Goal: Find specific page/section: Find specific page/section

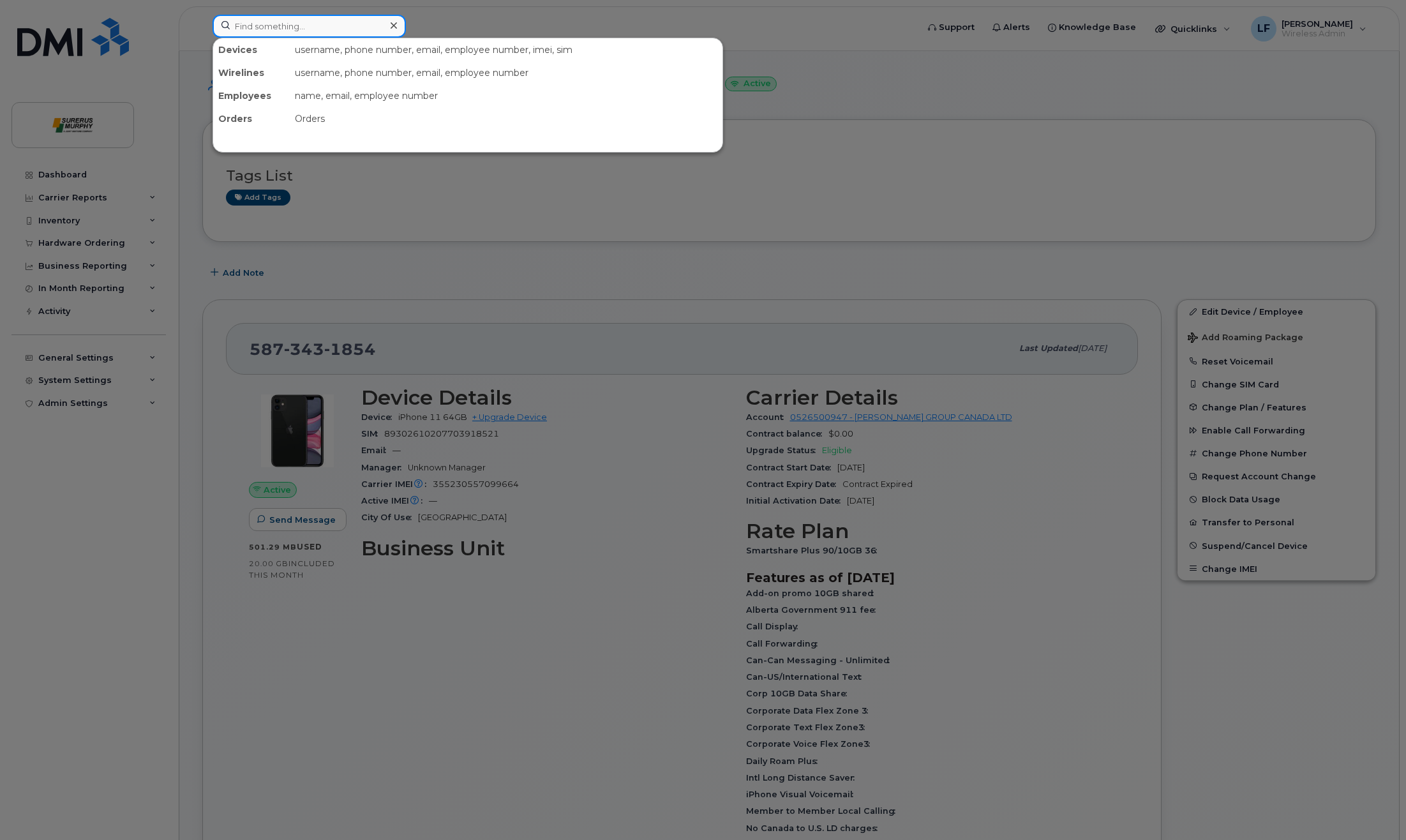
click at [346, 24] on input at bounding box center [309, 26] width 193 height 23
type input "[PERSON_NAME]"
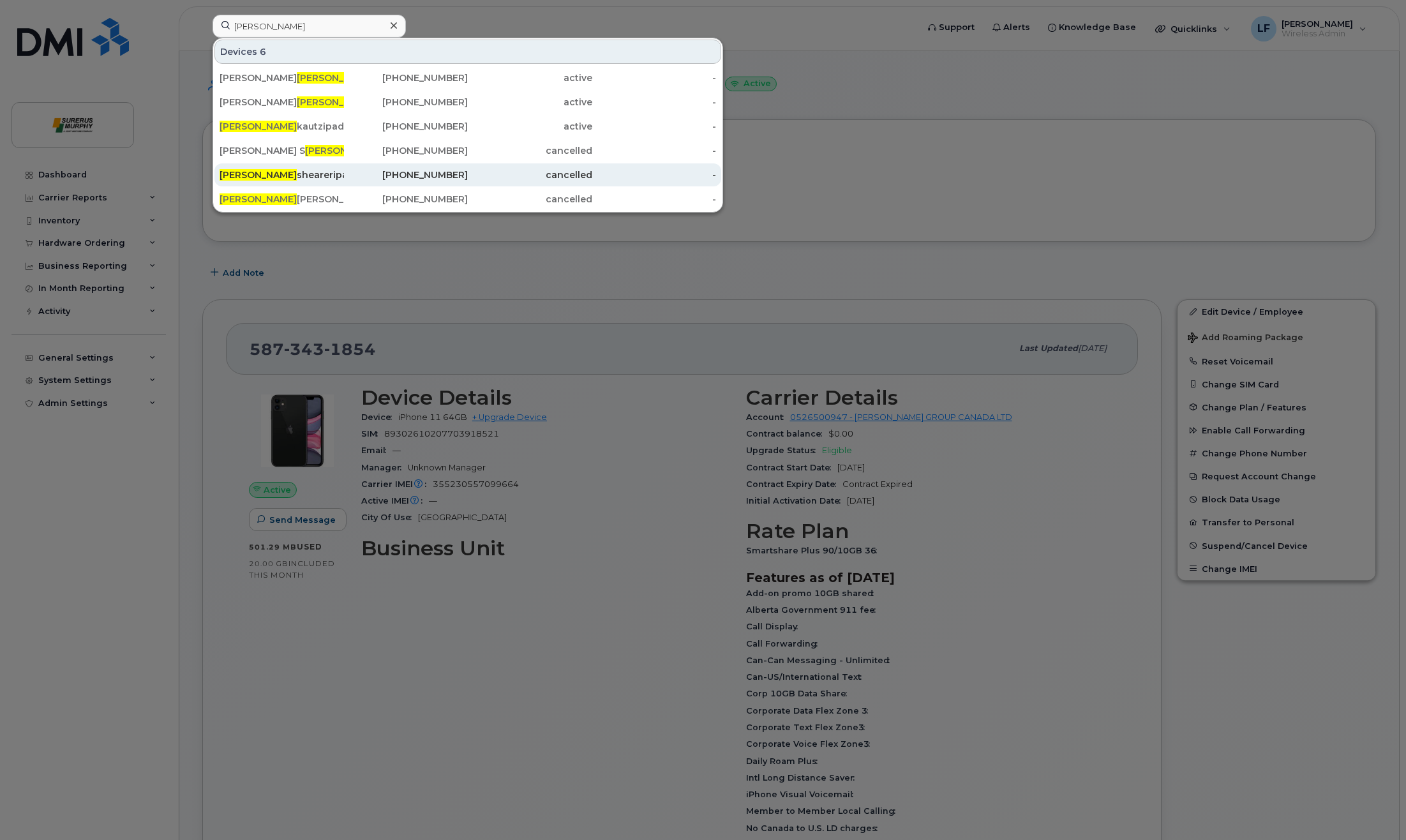
click at [344, 182] on div "Kelly sheareripad Tmep" at bounding box center [406, 175] width 124 height 23
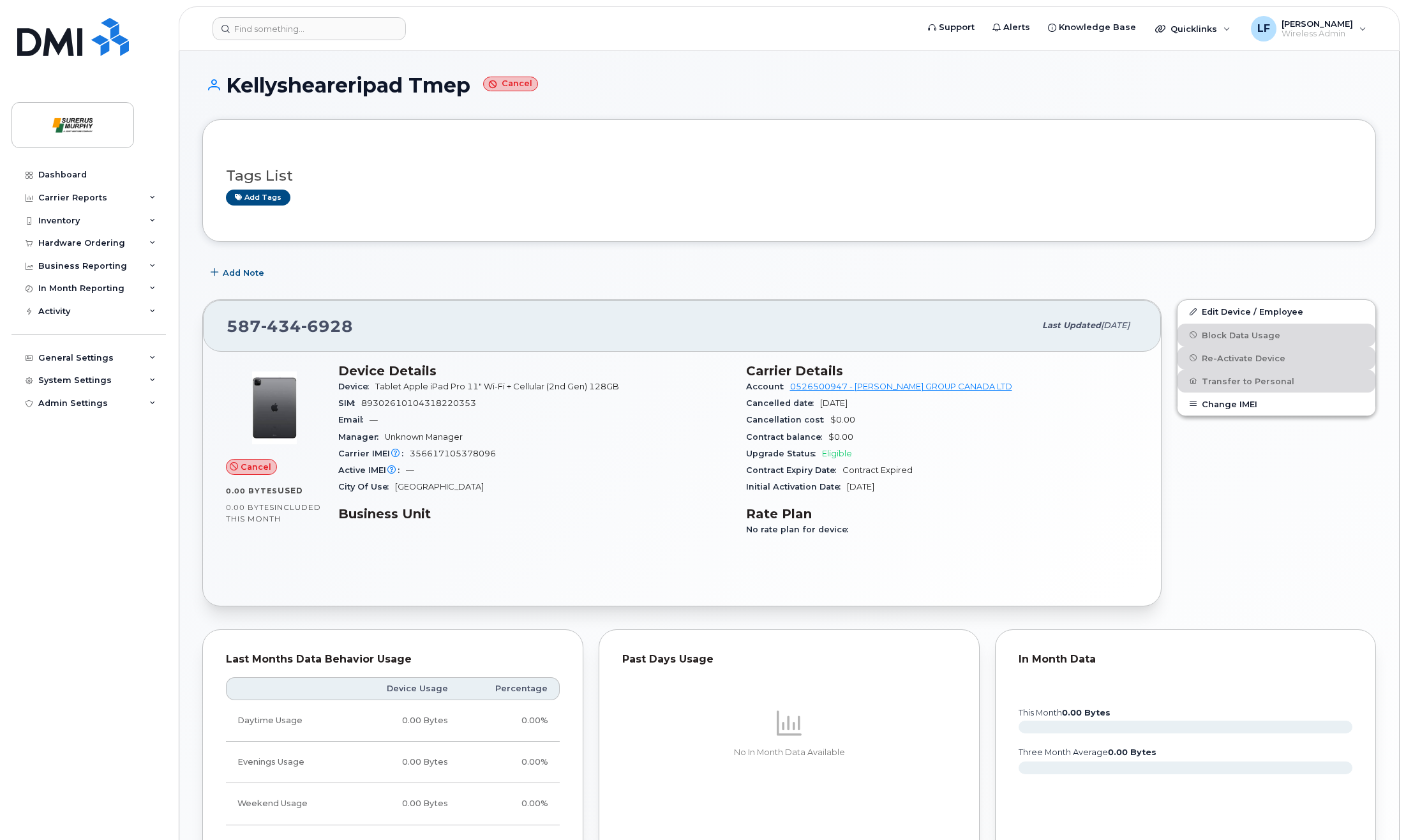
click at [602, 318] on div "[PHONE_NUMBER]" at bounding box center [630, 325] width 808 height 27
click at [570, 495] on div "City Of Use [GEOGRAPHIC_DATA]" at bounding box center [535, 487] width 393 height 17
click at [279, 35] on input at bounding box center [309, 29] width 193 height 23
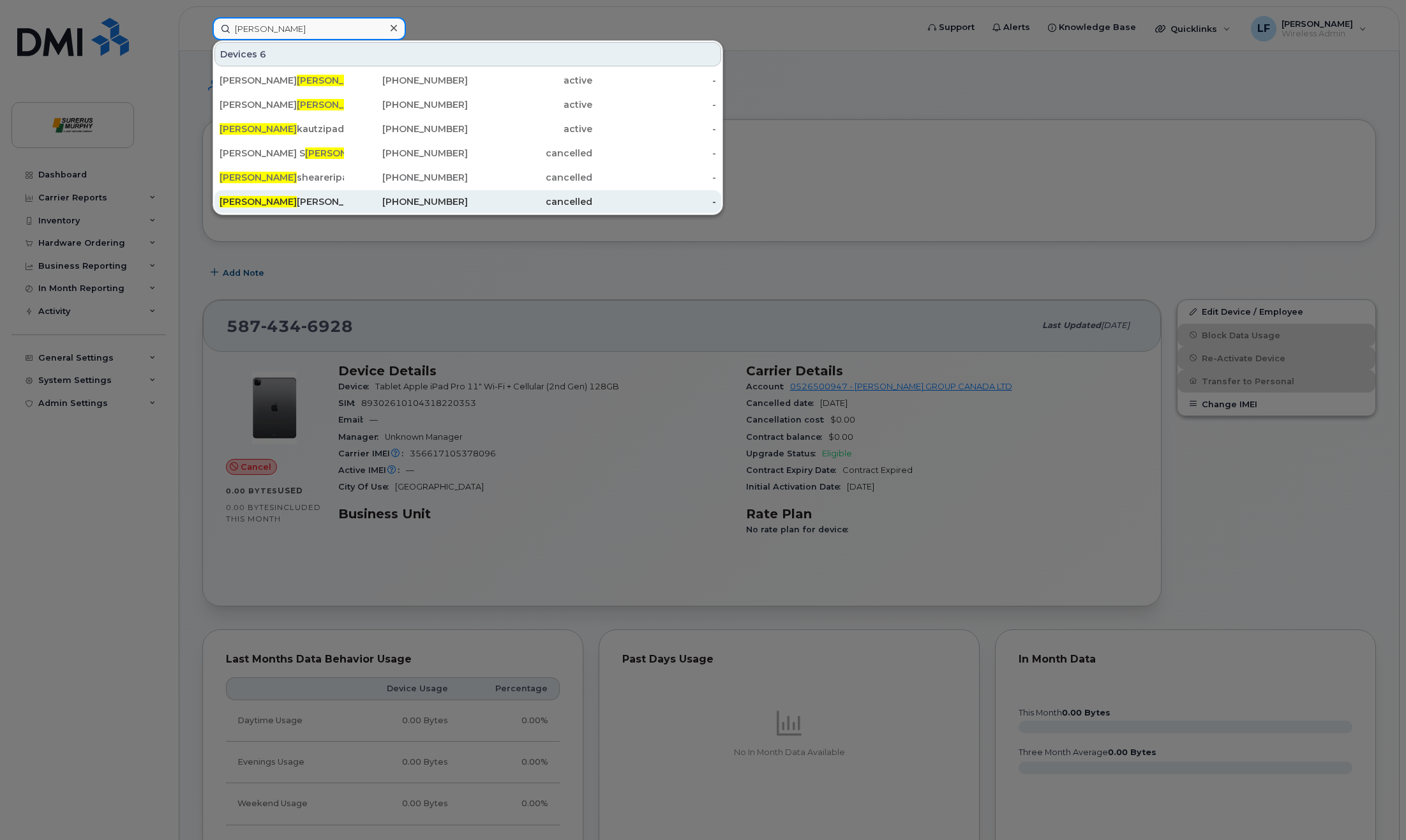
type input "[PERSON_NAME]"
click at [257, 203] on div "[PERSON_NAME]" at bounding box center [281, 201] width 124 height 13
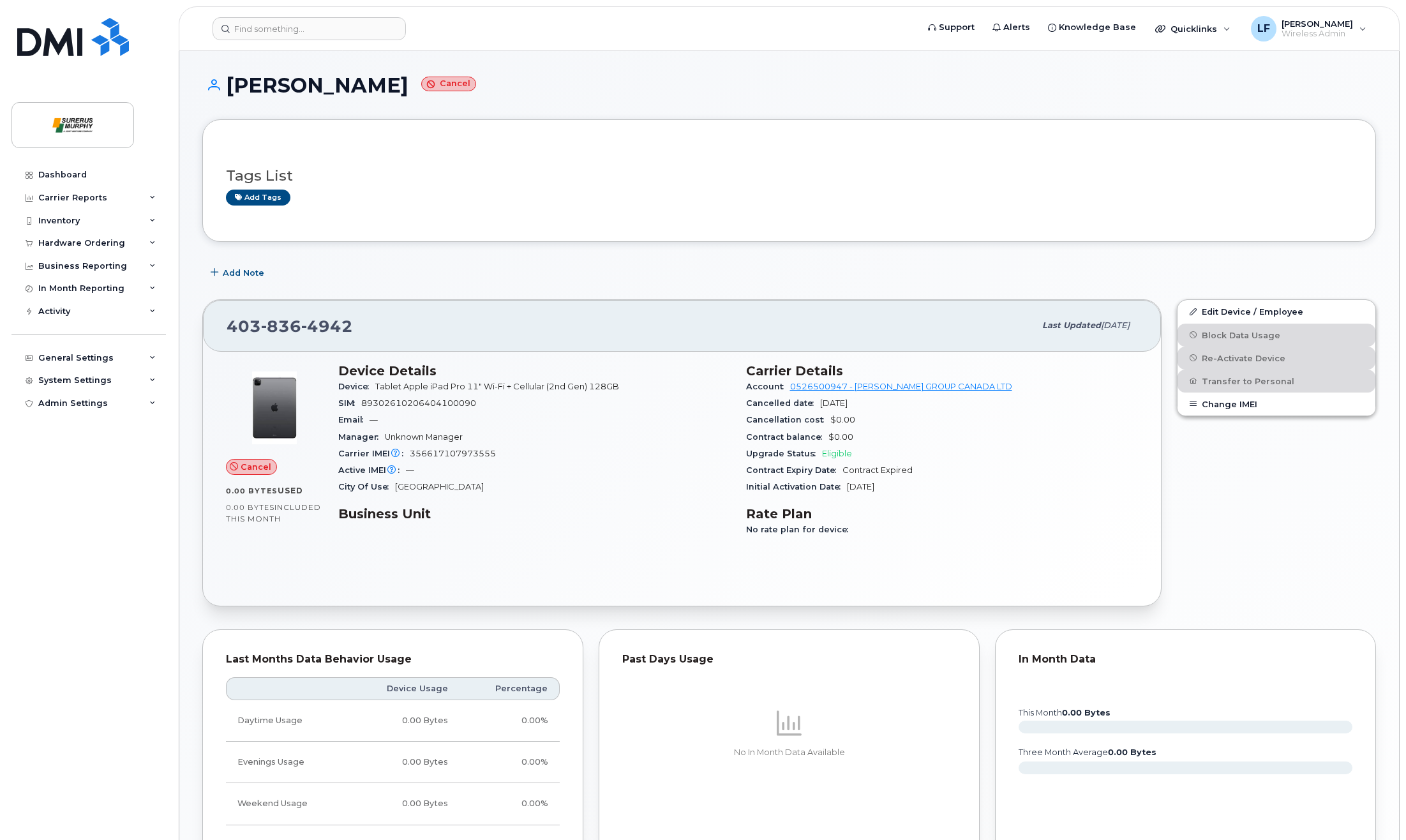
click at [66, 494] on div "Dashboard Carrier Reports Monthly Billing Data Daily Data Pooling Data Behavior…" at bounding box center [90, 492] width 158 height 657
click at [503, 555] on div "Device Details Device Tablet Apple iPad Pro 11" Wi-Fi + Cellular (2nd Gen) 128G…" at bounding box center [535, 456] width 408 height 201
click at [565, 533] on div "Device Details Device Tablet Apple iPad Pro 11" Wi-Fi + Cellular (2nd Gen) 128G…" at bounding box center [535, 456] width 408 height 201
click at [585, 539] on div "Device Details Device Tablet Apple iPad Pro 11" Wi-Fi + Cellular (2nd Gen) 128G…" at bounding box center [535, 456] width 408 height 201
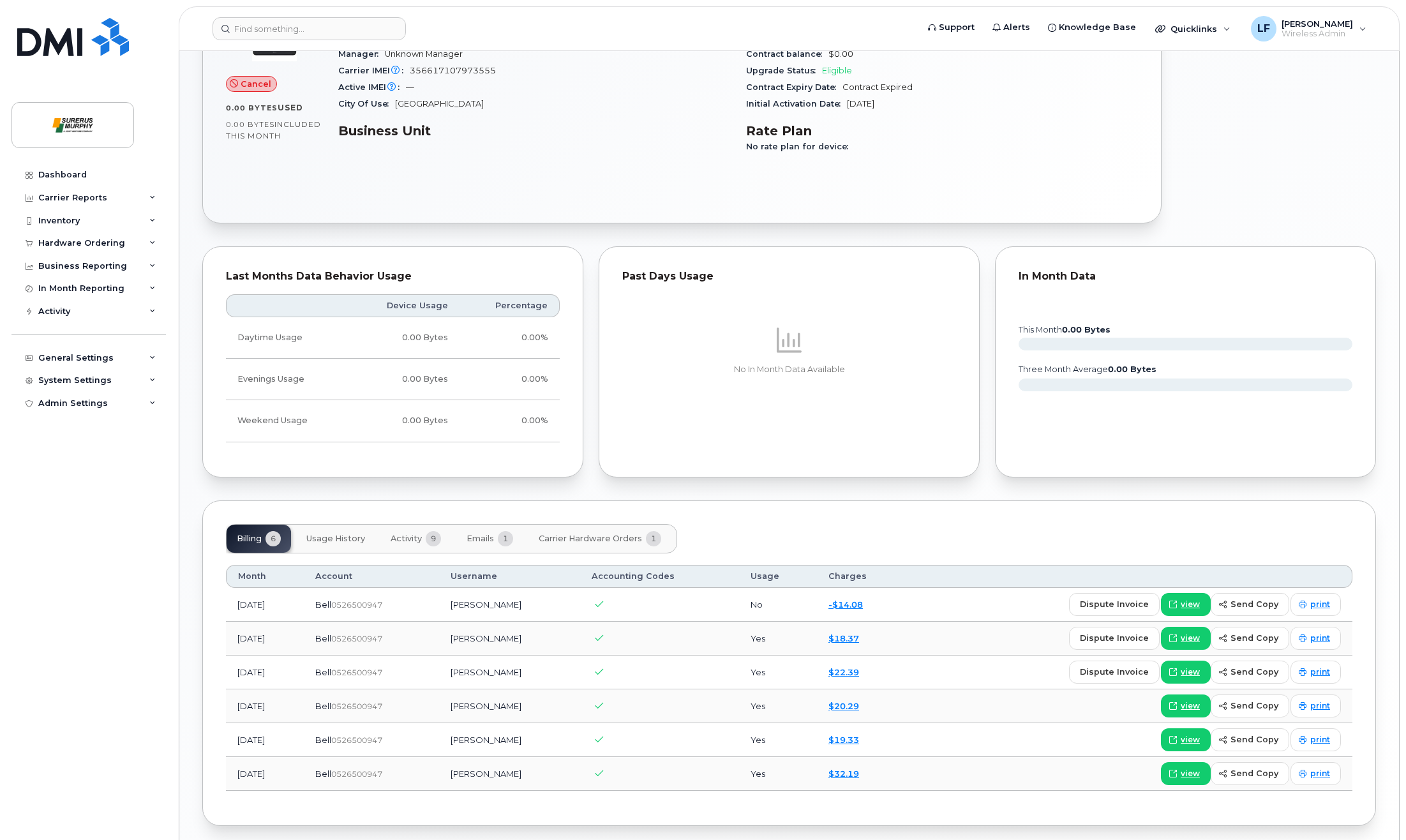
scroll to position [433, 0]
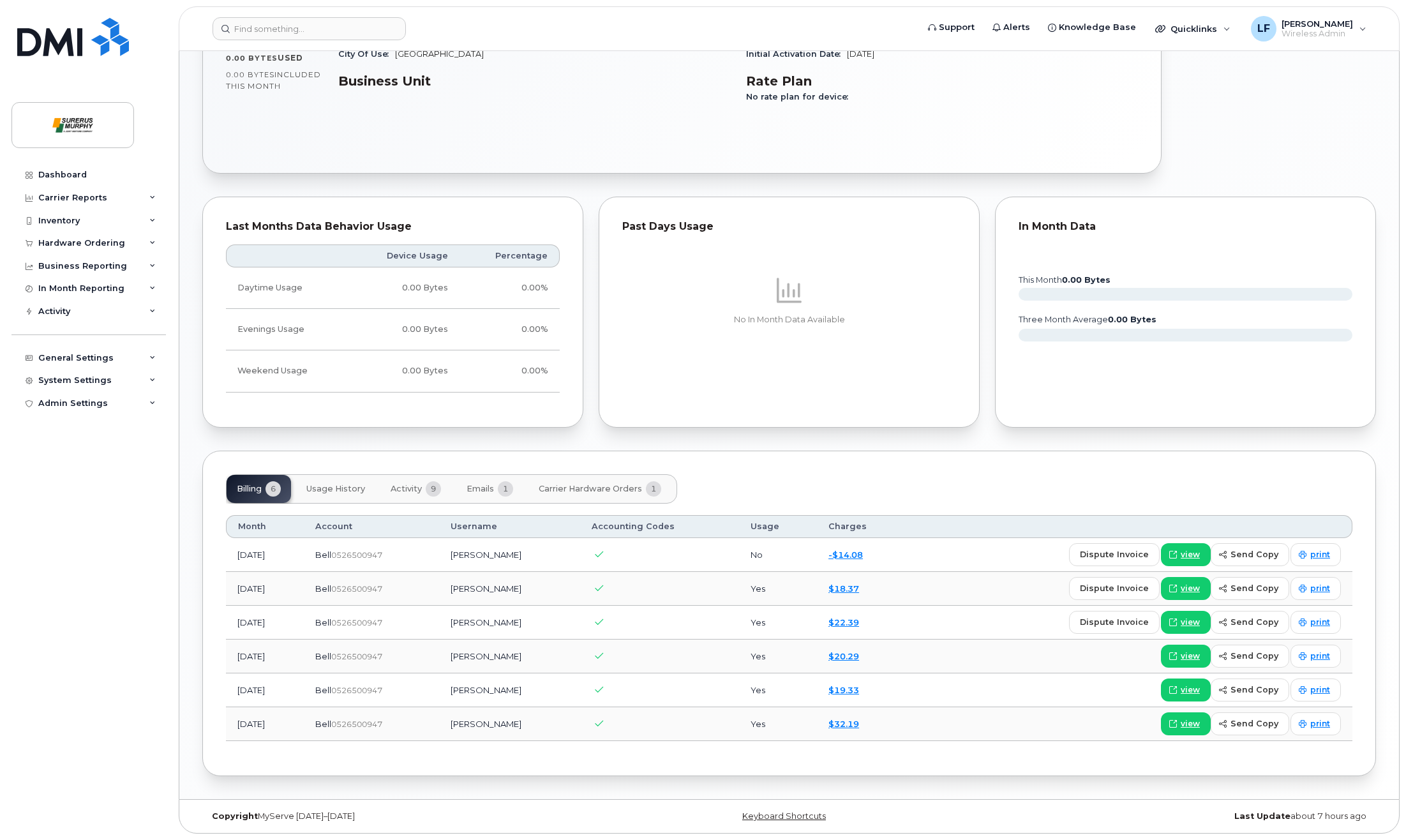
click at [740, 466] on div "Billing 6 Usage History Activity 9 Emails 1 Carrier Hardware Orders 1 Month Acc…" at bounding box center [789, 612] width 1174 height 325
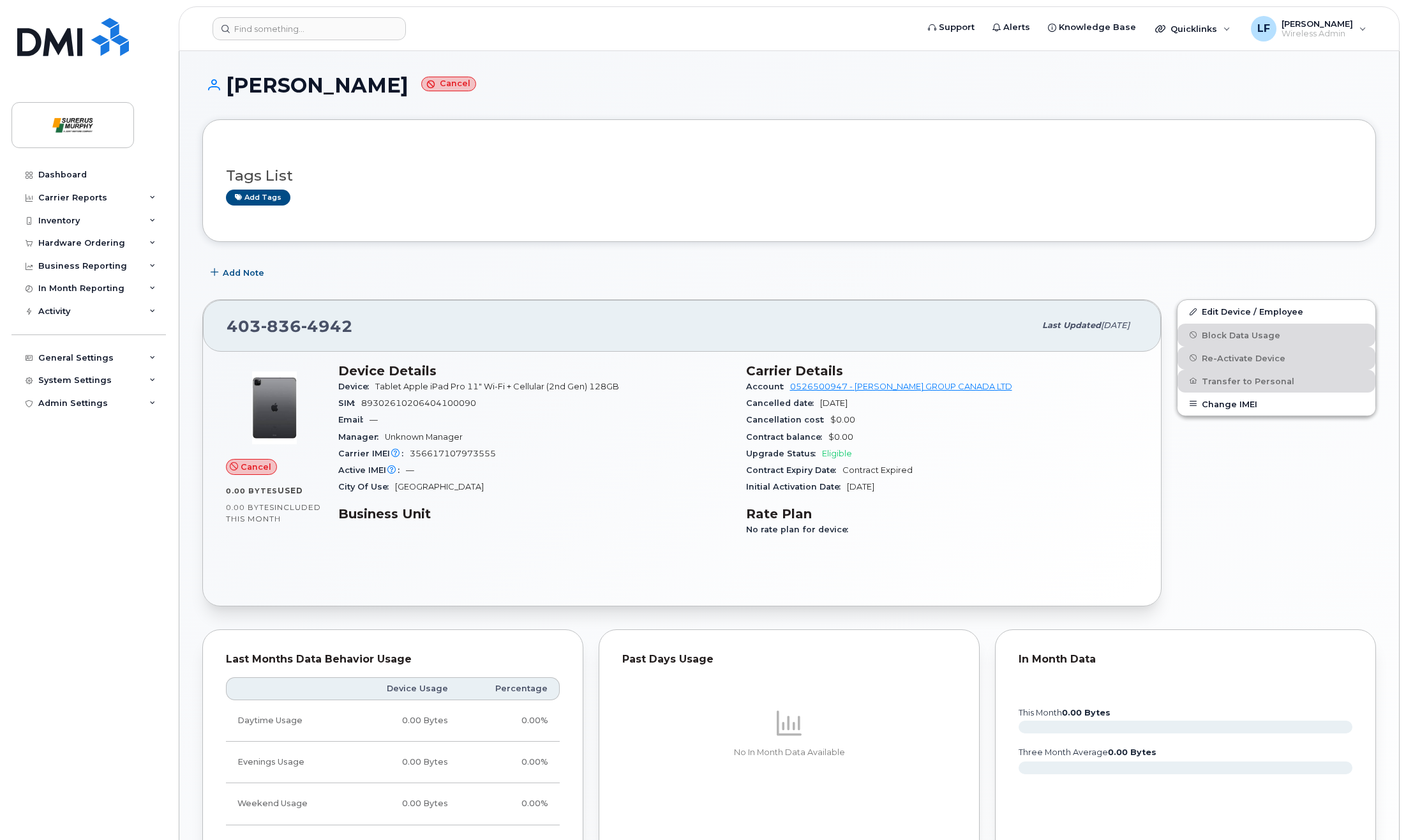
click at [316, 263] on div "Add Note" at bounding box center [789, 273] width 1174 height 23
click at [305, 35] on input at bounding box center [309, 29] width 193 height 23
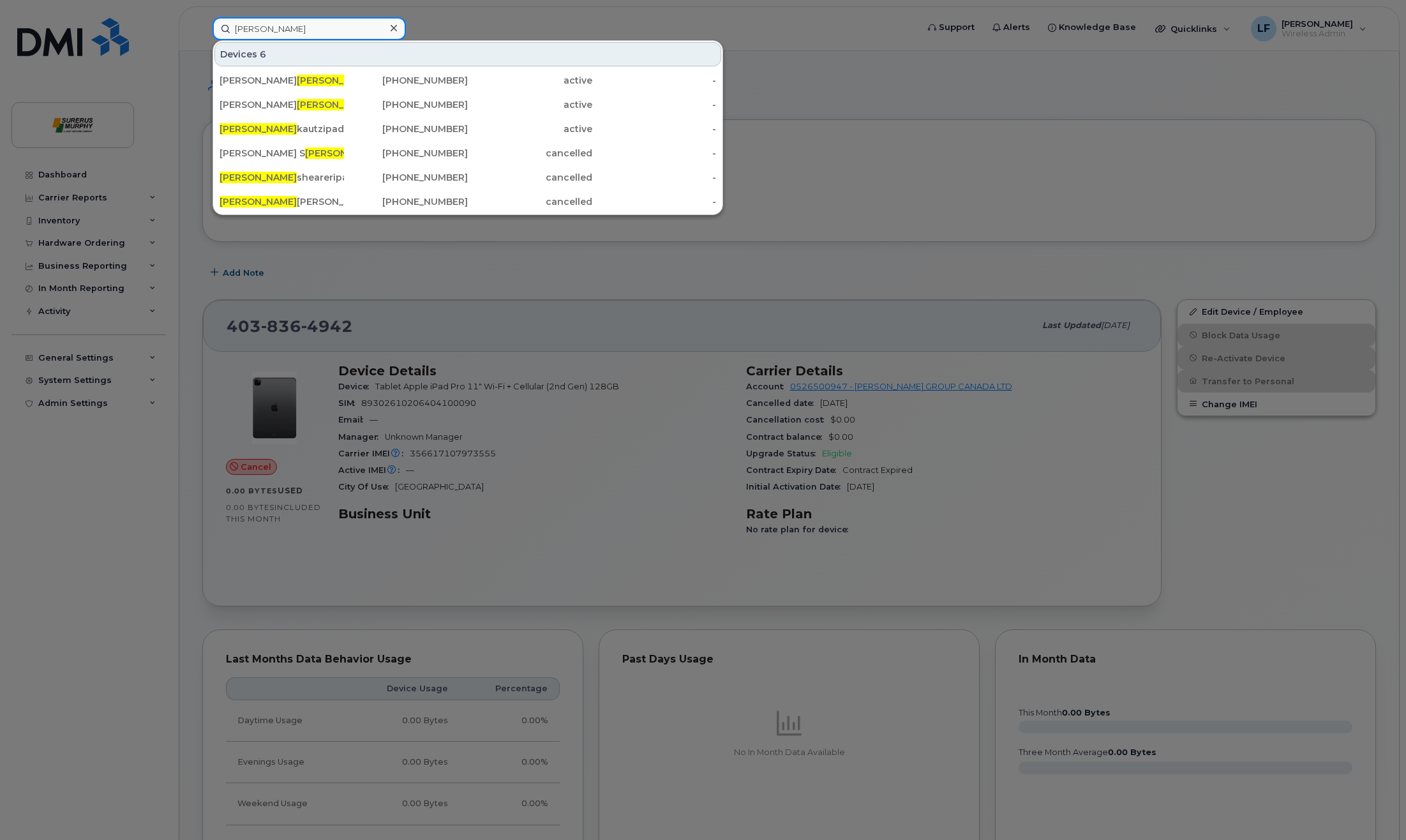
drag, startPoint x: 285, startPoint y: 34, endPoint x: 149, endPoint y: 58, distance: 138.1
click at [202, 40] on div "kelly Devices 6 Paul Kelly I Pad 403-836-2137 active - Paul Kelly 403-835-2658 …" at bounding box center [560, 29] width 716 height 23
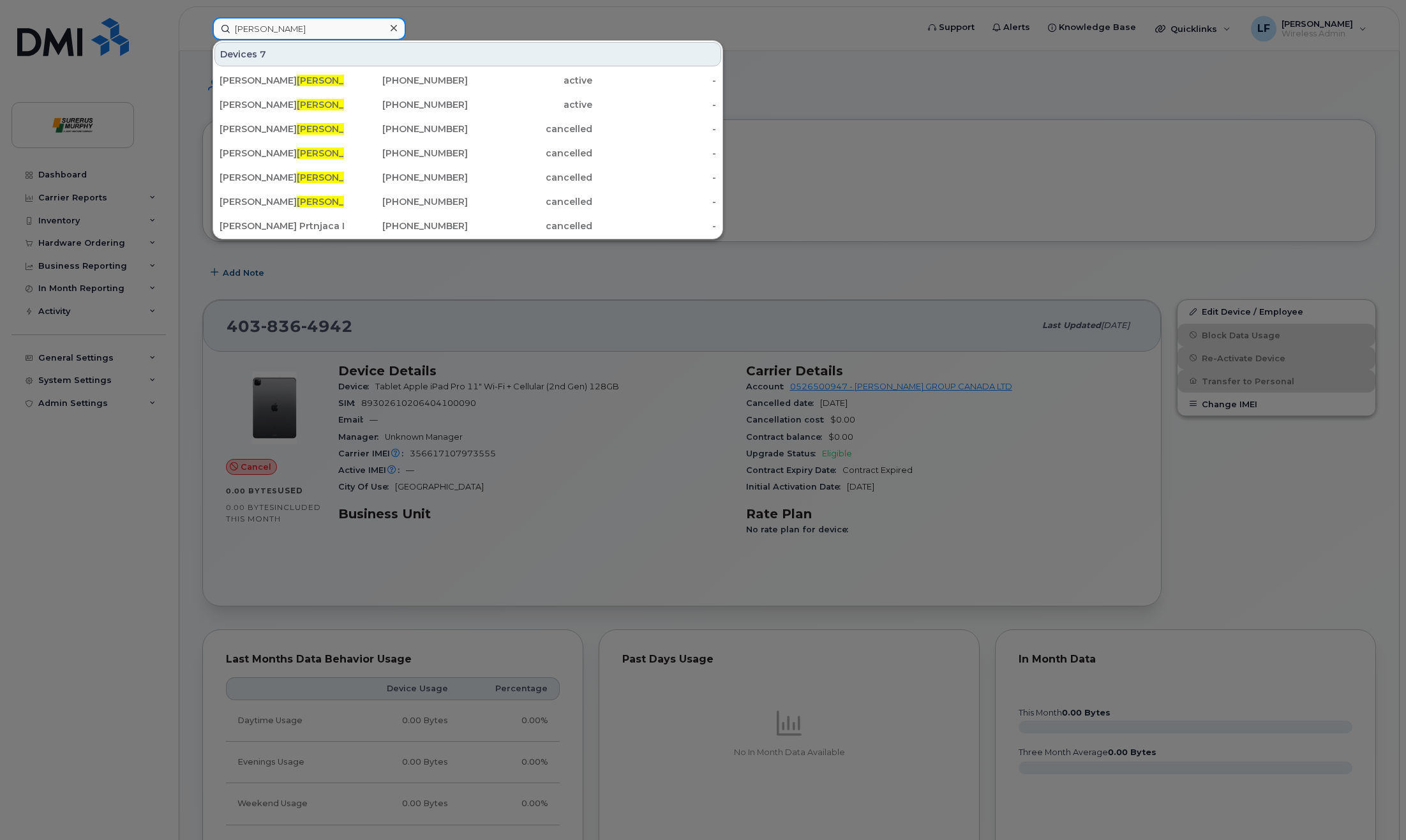
type input "shearer"
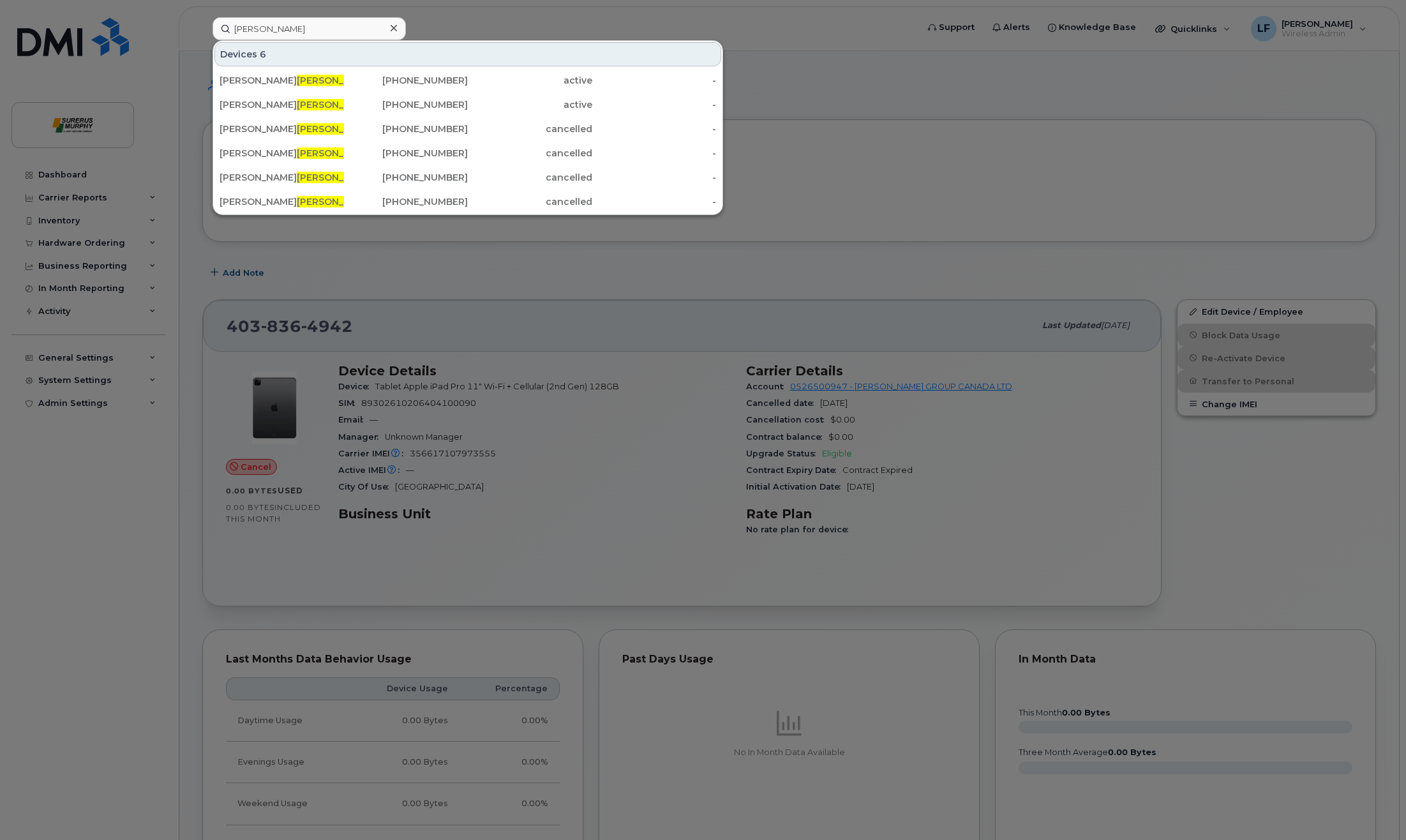
click at [55, 455] on div at bounding box center [703, 420] width 1406 height 840
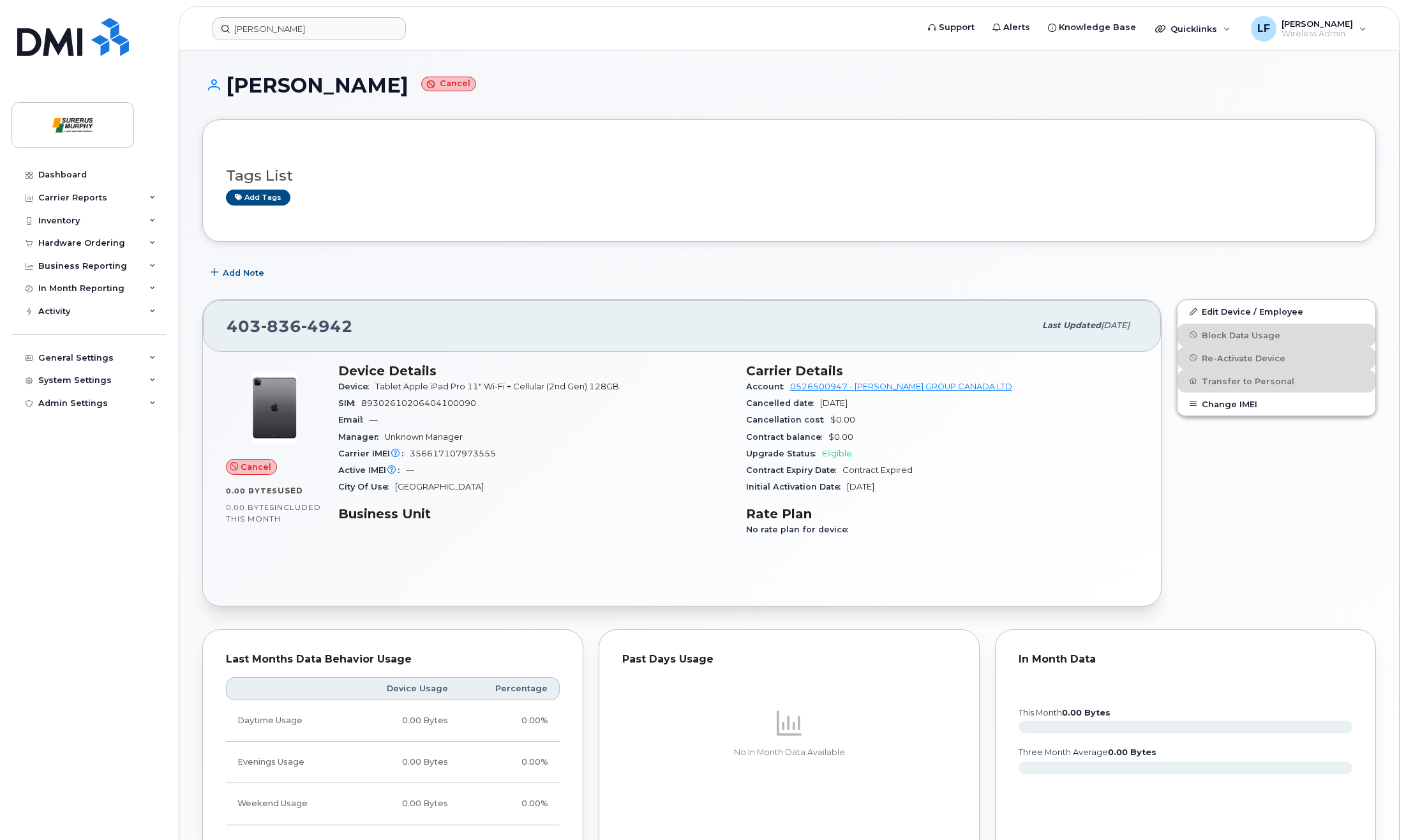
click at [329, 261] on div "Add Note" at bounding box center [789, 273] width 1174 height 23
click at [329, 263] on div "Add Note" at bounding box center [789, 273] width 1174 height 23
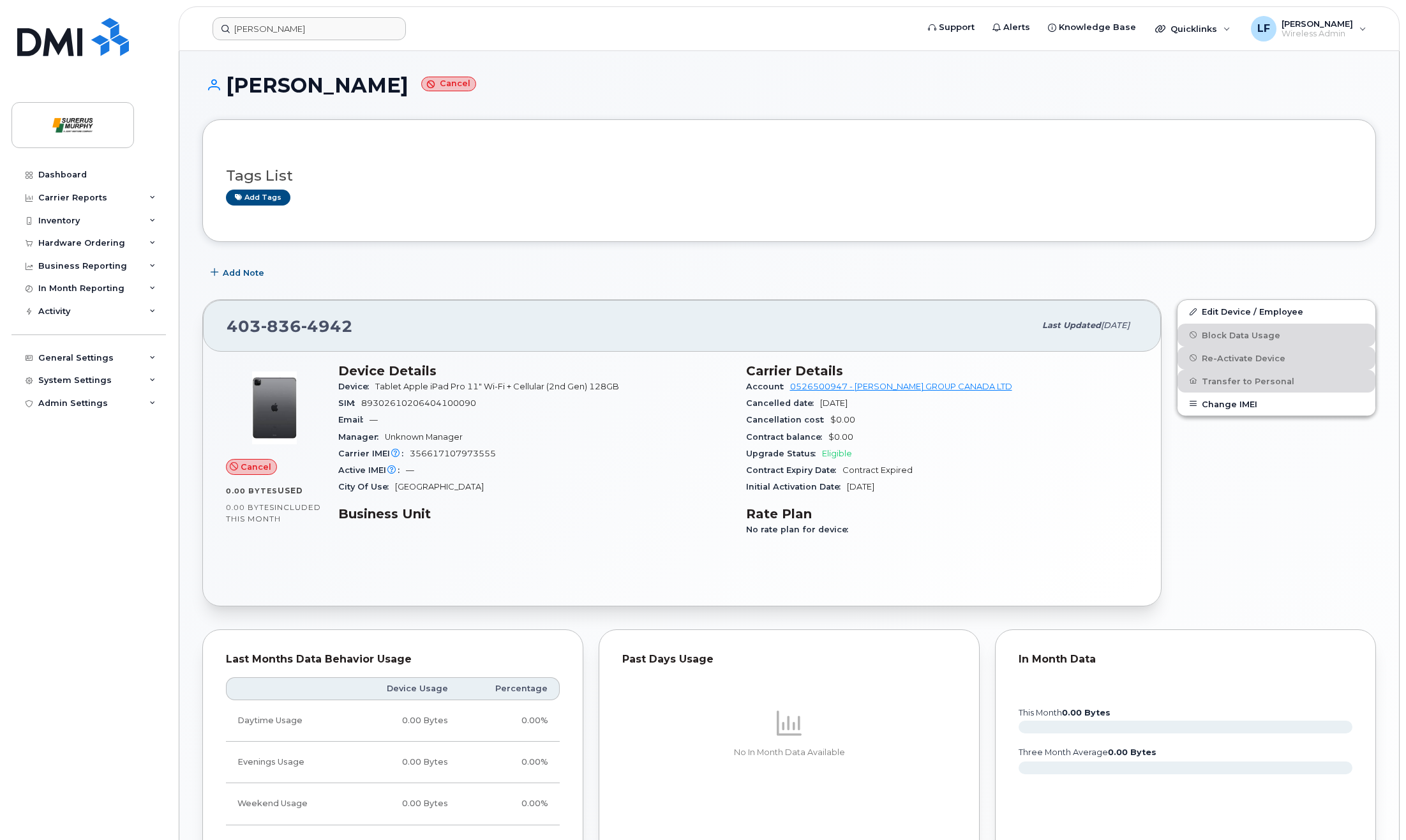
click at [329, 263] on div "Add Note" at bounding box center [789, 273] width 1174 height 23
click at [47, 445] on div "Dashboard Carrier Reports Monthly Billing Data Daily Data Pooling Data Behavior…" at bounding box center [90, 492] width 158 height 657
click at [29, 453] on div "Dashboard Carrier Reports Monthly Billing Data Daily Data Pooling Data Behavior…" at bounding box center [90, 492] width 158 height 657
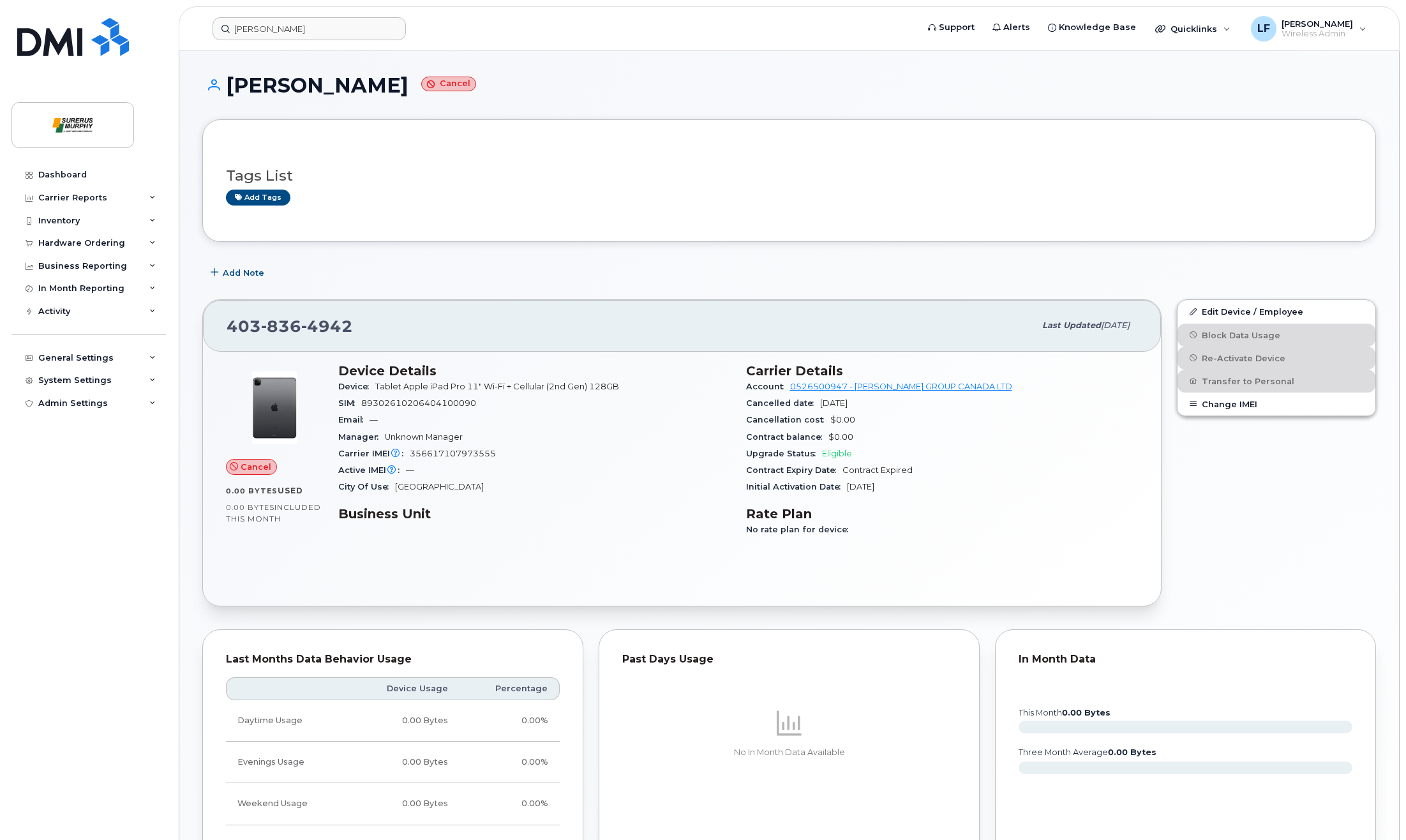
click at [25, 431] on div "Dashboard Carrier Reports Monthly Billing Data Daily Data Pooling Data Behavior…" at bounding box center [90, 492] width 158 height 657
click at [44, 444] on div "Dashboard Carrier Reports Monthly Billing Data Daily Data Pooling Data Behavior…" at bounding box center [90, 492] width 158 height 657
